Goal: Information Seeking & Learning: Learn about a topic

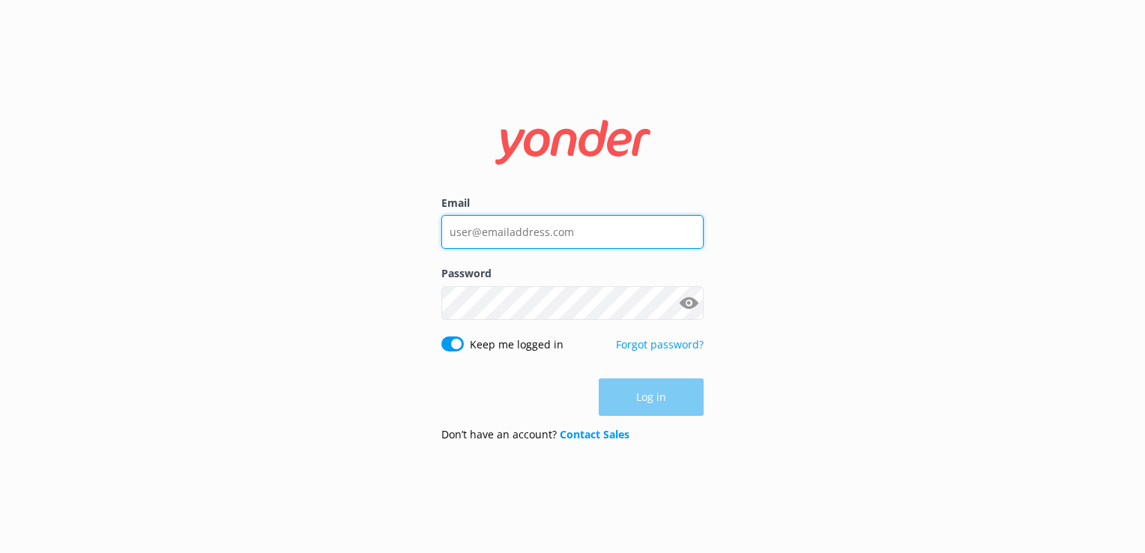
type input "[EMAIL_ADDRESS][DOMAIN_NAME]"
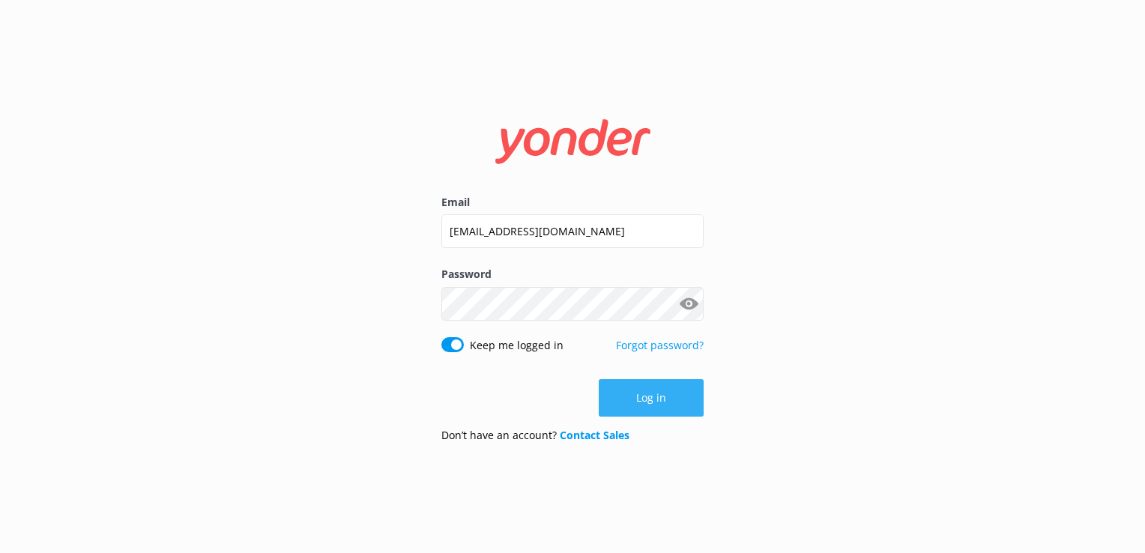
click at [662, 415] on div "Log in" at bounding box center [572, 397] width 262 height 37
click at [691, 398] on button "Log in" at bounding box center [651, 397] width 105 height 37
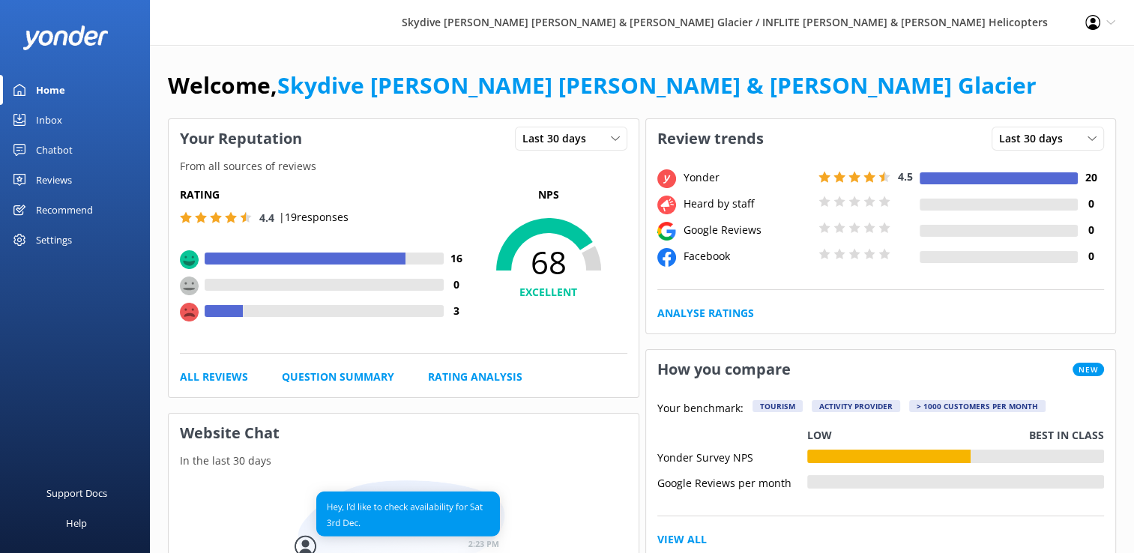
click at [70, 175] on div "Reviews" at bounding box center [54, 180] width 36 height 30
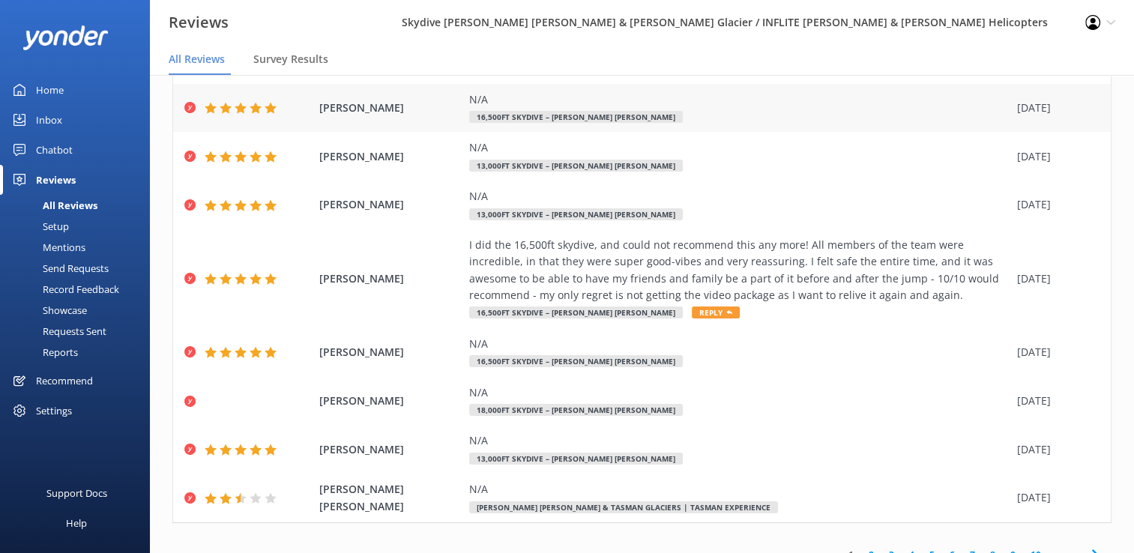
scroll to position [198, 0]
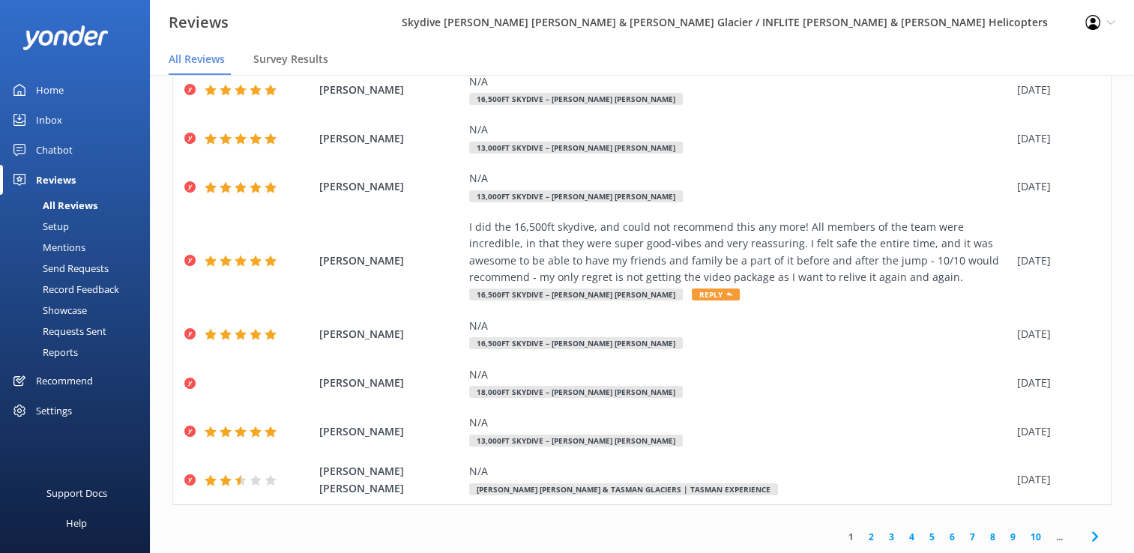
click at [861, 538] on link "2" at bounding box center [871, 537] width 20 height 14
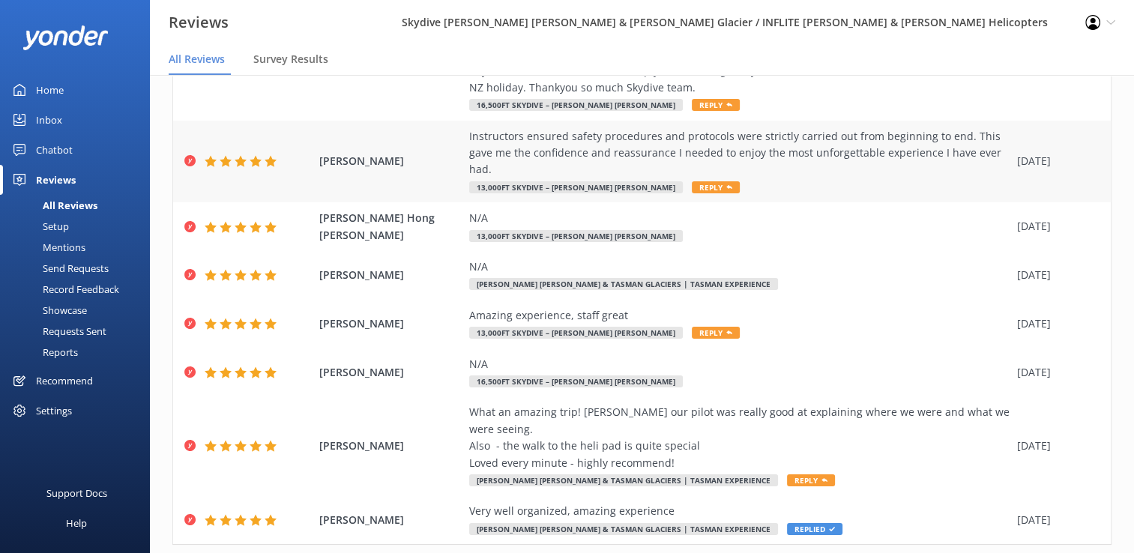
scroll to position [315, 0]
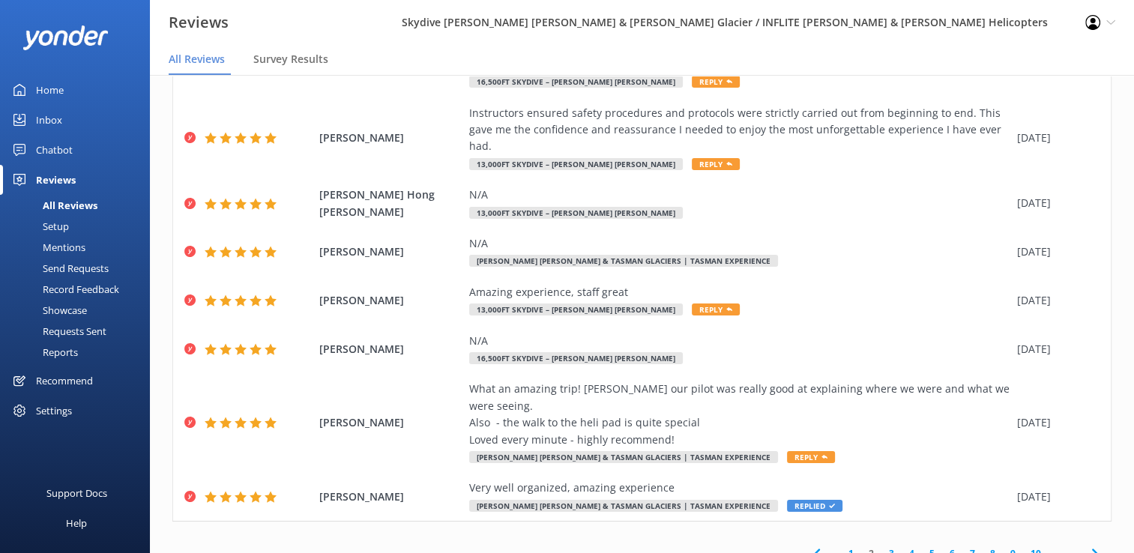
click at [841, 546] on link "1" at bounding box center [851, 553] width 20 height 14
